Goal: Information Seeking & Learning: Learn about a topic

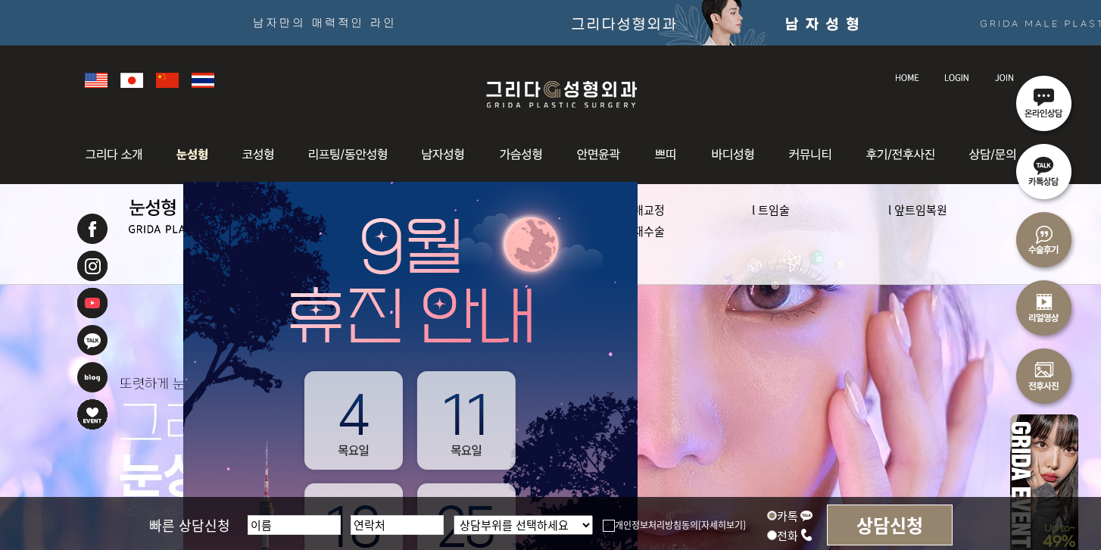
click at [192, 152] on img at bounding box center [192, 154] width 67 height 59
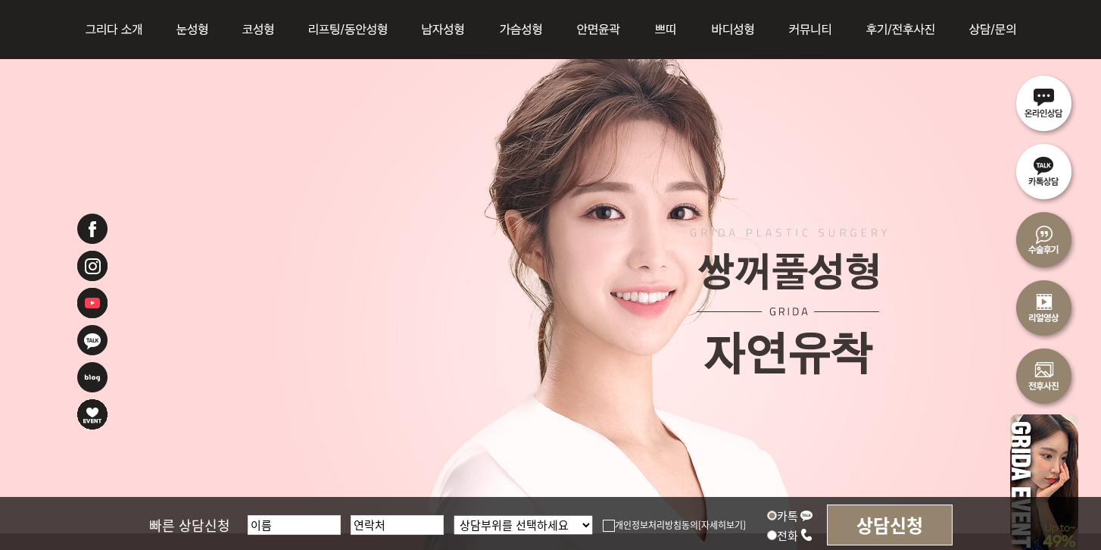
scroll to position [122, 0]
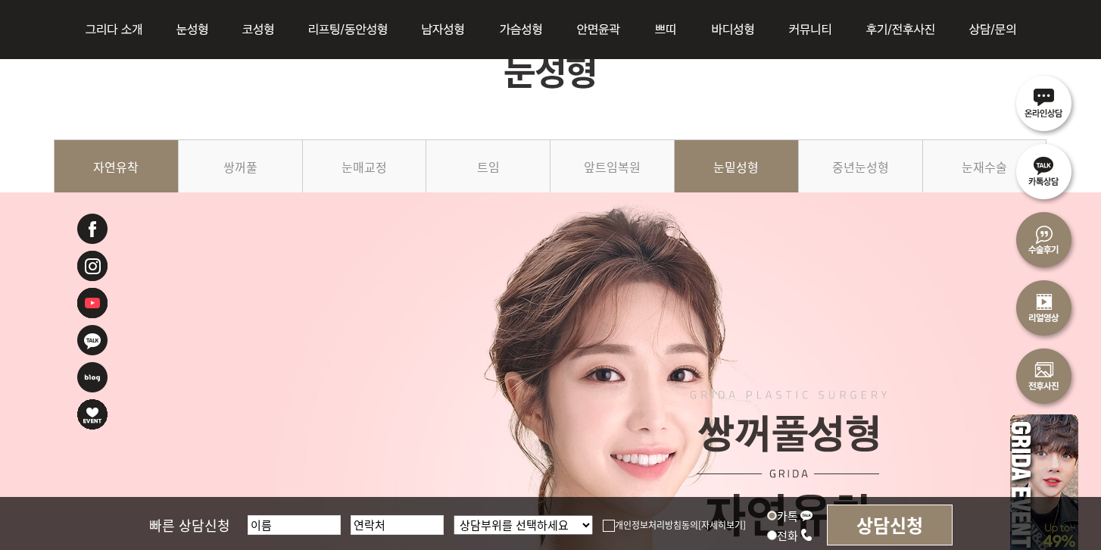
click at [746, 168] on link "눈밑성형" at bounding box center [737, 173] width 124 height 69
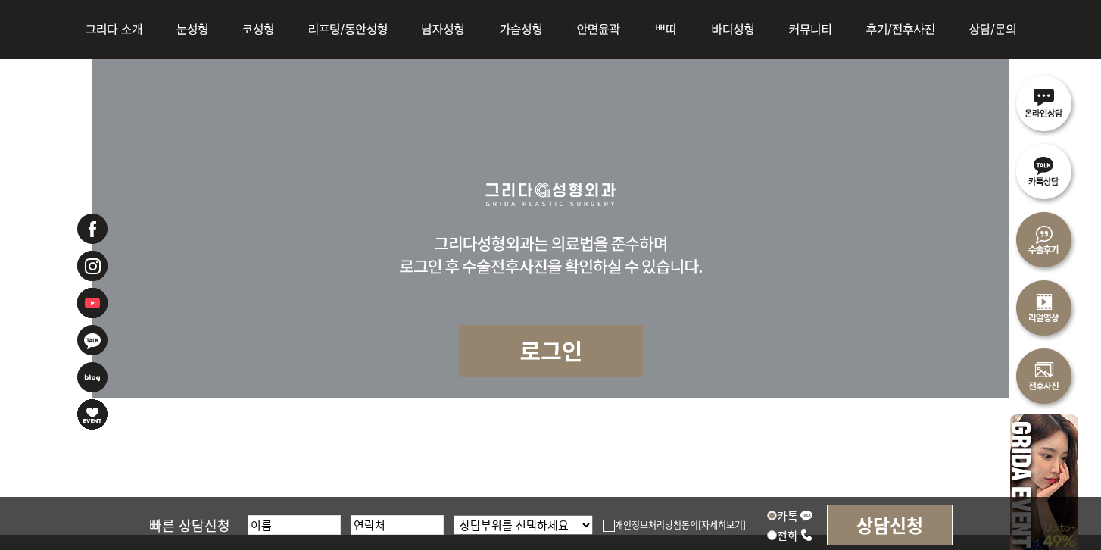
scroll to position [5652, 0]
